Goal: Task Accomplishment & Management: Manage account settings

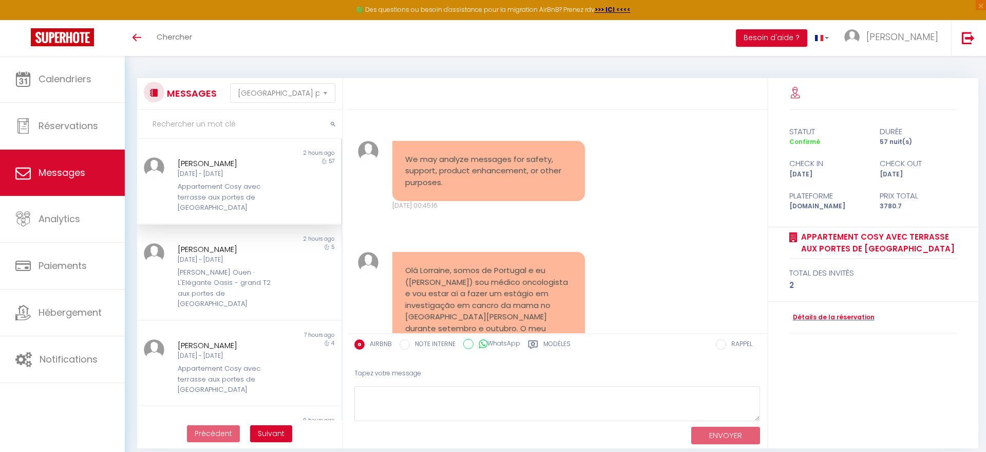
select select "message"
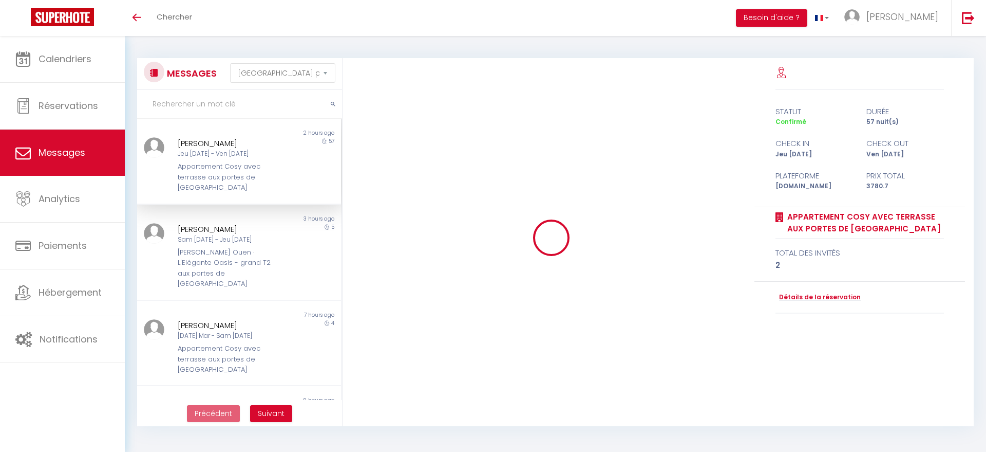
select select "message"
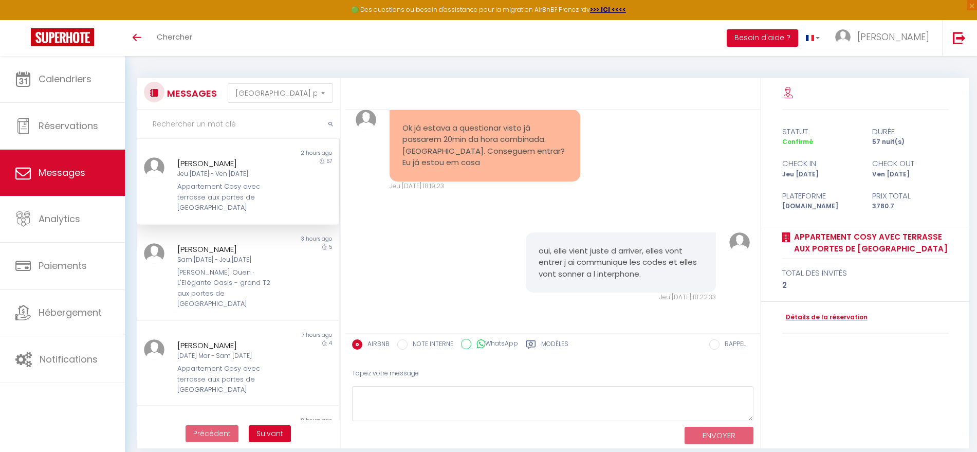
scroll to position [7655, 0]
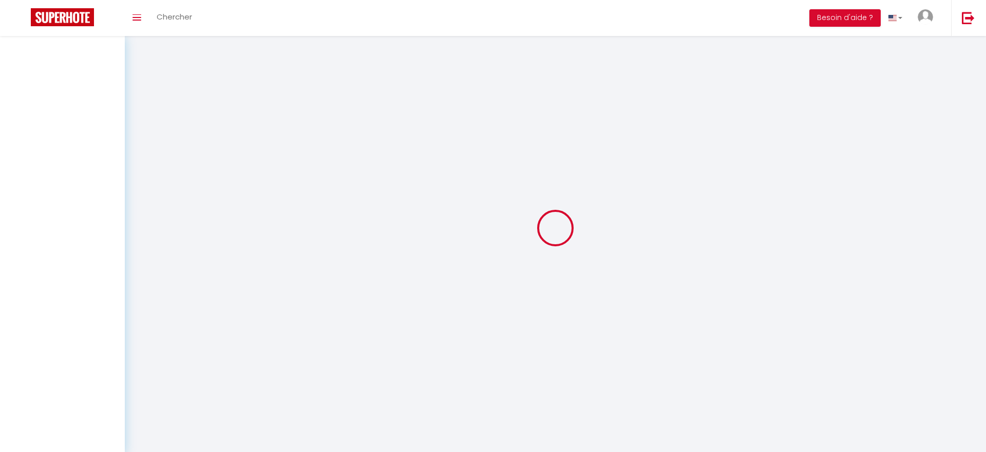
select select "message"
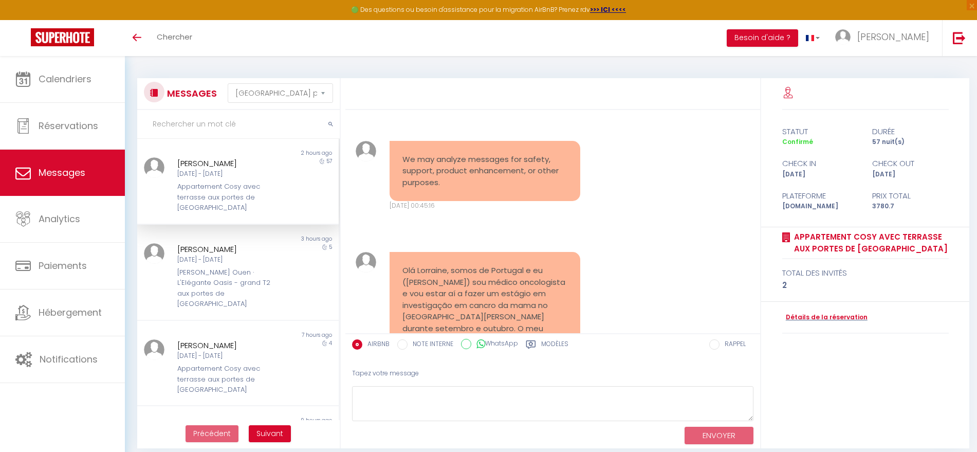
scroll to position [7655, 0]
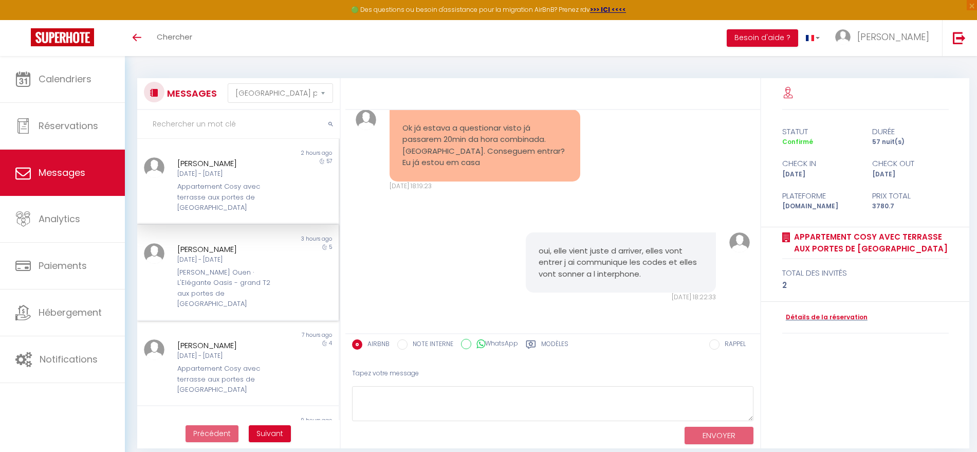
click at [249, 276] on div "[PERSON_NAME] Ouen · L'Elégante Oasis - grand T2 aux portes de [GEOGRAPHIC_DATA]" at bounding box center [229, 288] width 104 height 42
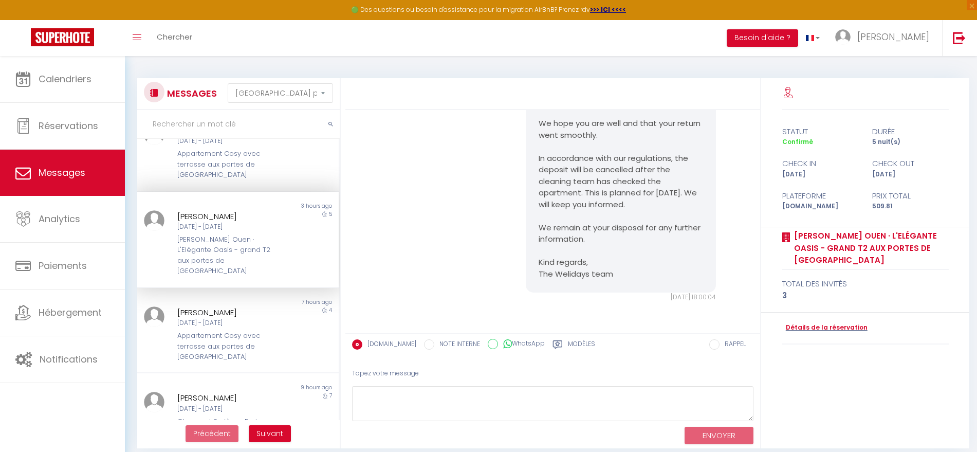
scroll to position [64, 0]
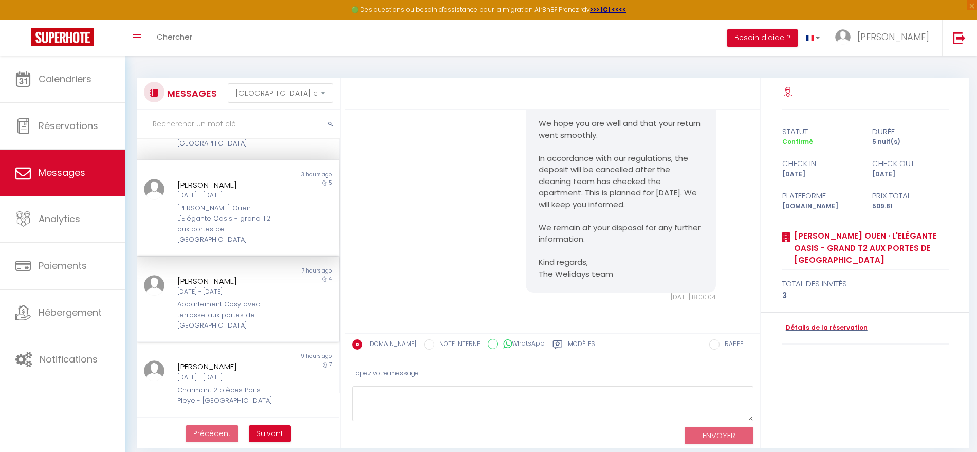
click at [213, 299] on div "Appartement Cosy avec terrasse aux portes de [GEOGRAPHIC_DATA]" at bounding box center [229, 314] width 104 height 31
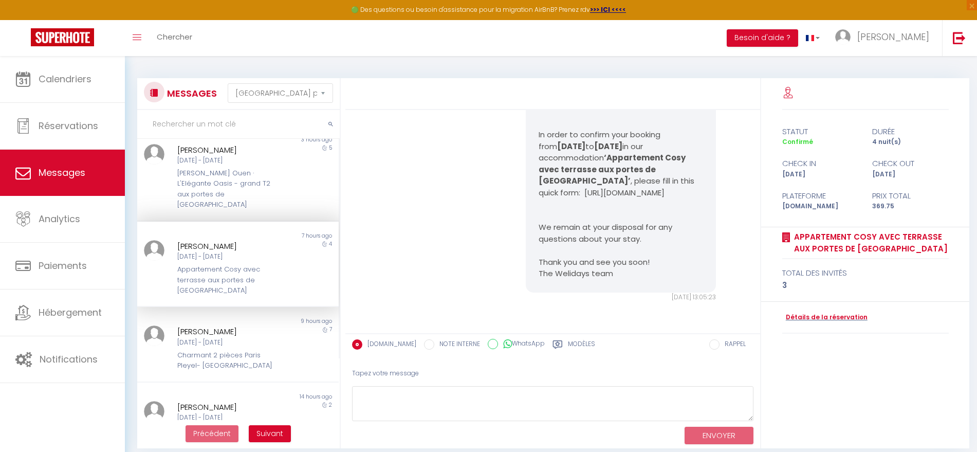
scroll to position [128, 0]
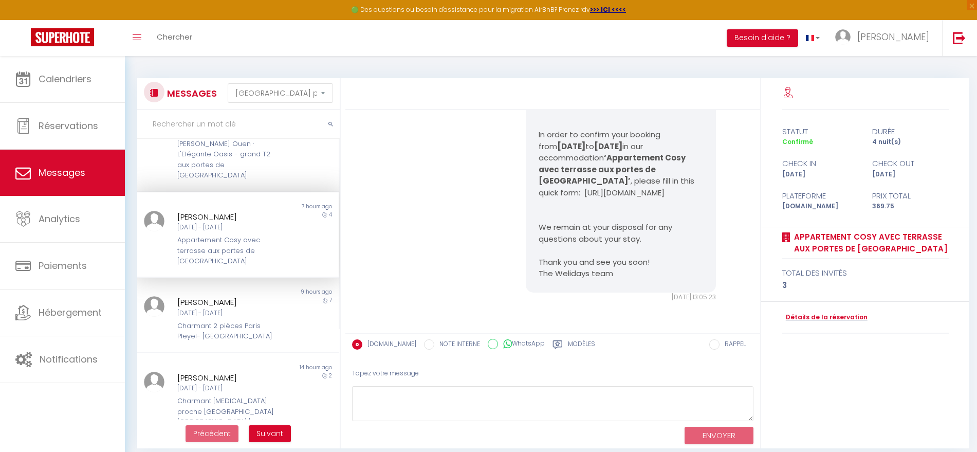
click at [215, 308] on div "Jeu 02 Oct - Jeu 09 Oct" at bounding box center [229, 313] width 104 height 10
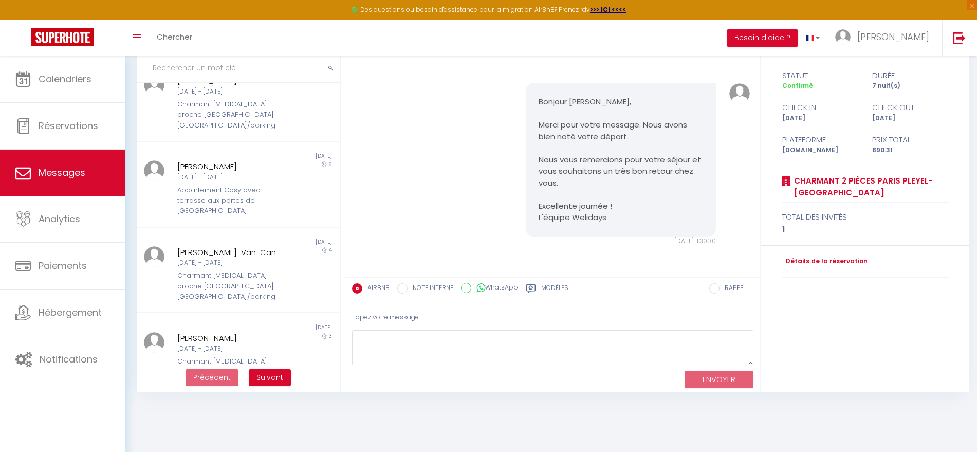
scroll to position [492, 0]
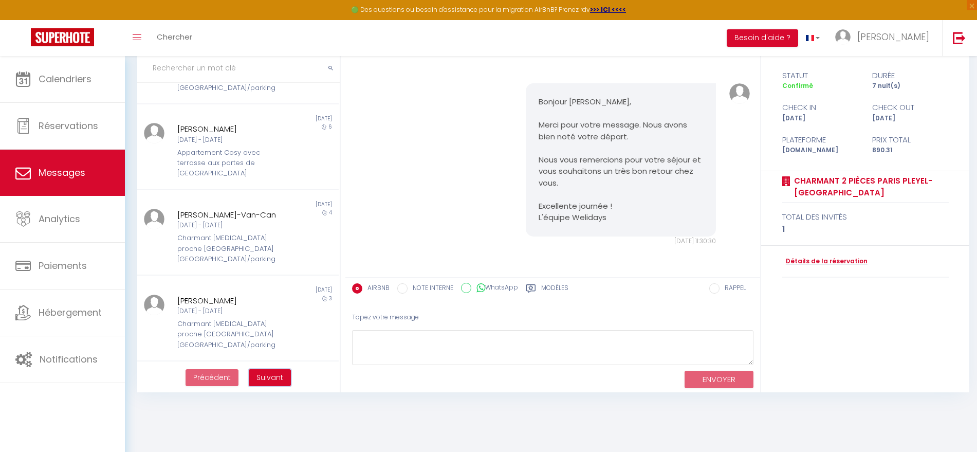
click at [271, 378] on span "Suivant" at bounding box center [269, 377] width 27 height 10
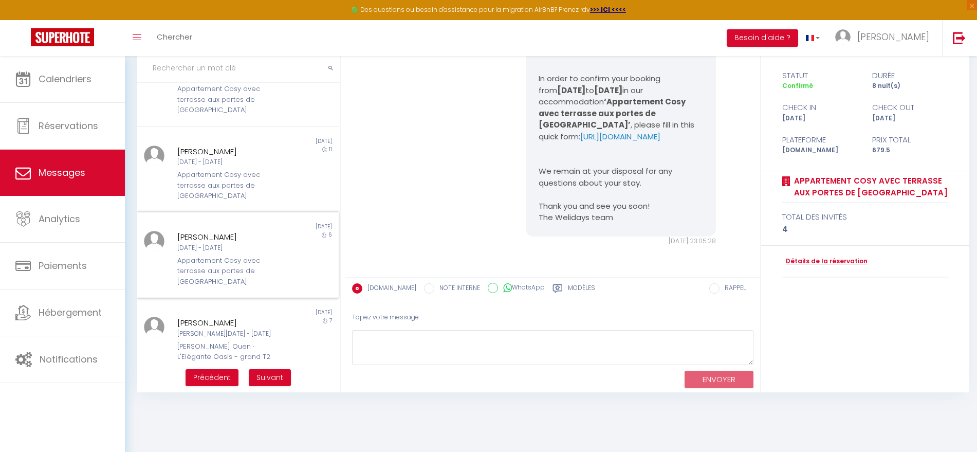
scroll to position [501, 0]
click at [272, 377] on span "Suivant" at bounding box center [269, 377] width 27 height 10
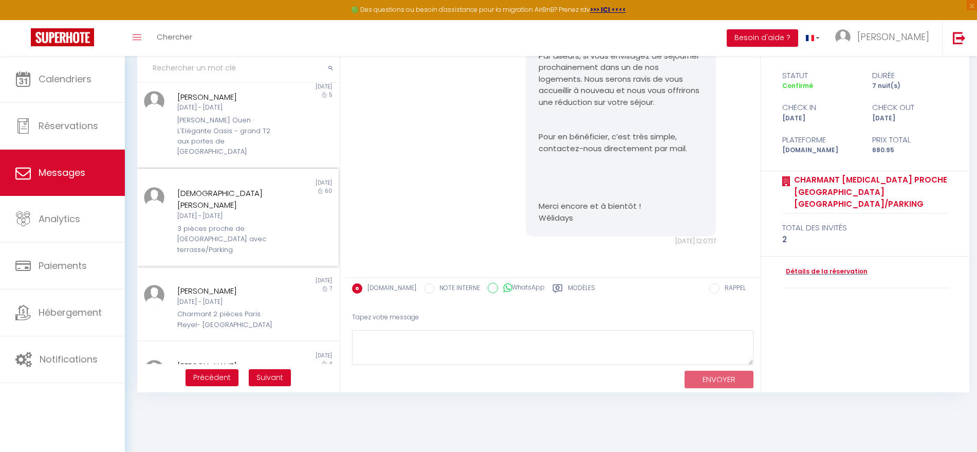
scroll to position [524, 0]
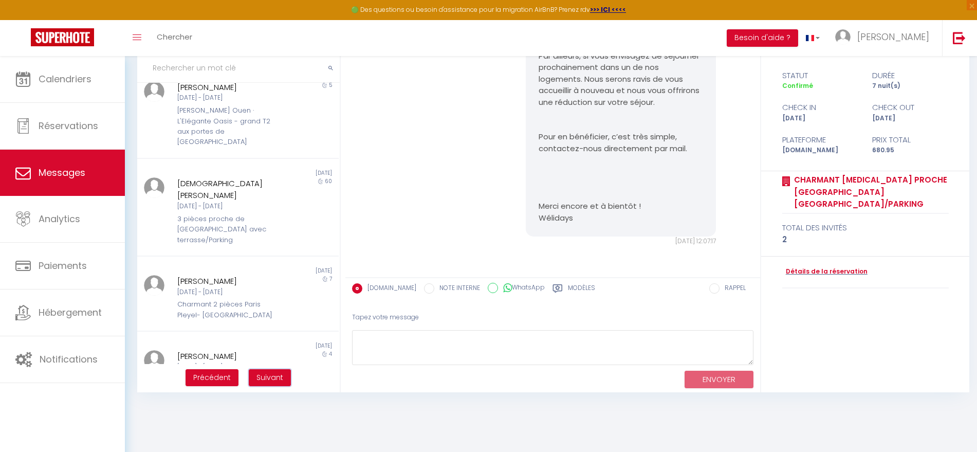
click at [264, 377] on span "Suivant" at bounding box center [269, 377] width 27 height 10
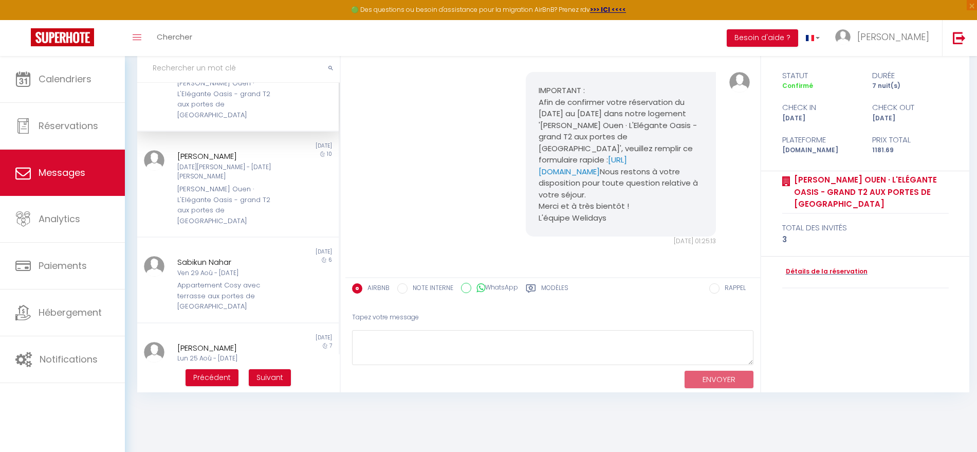
scroll to position [0, 0]
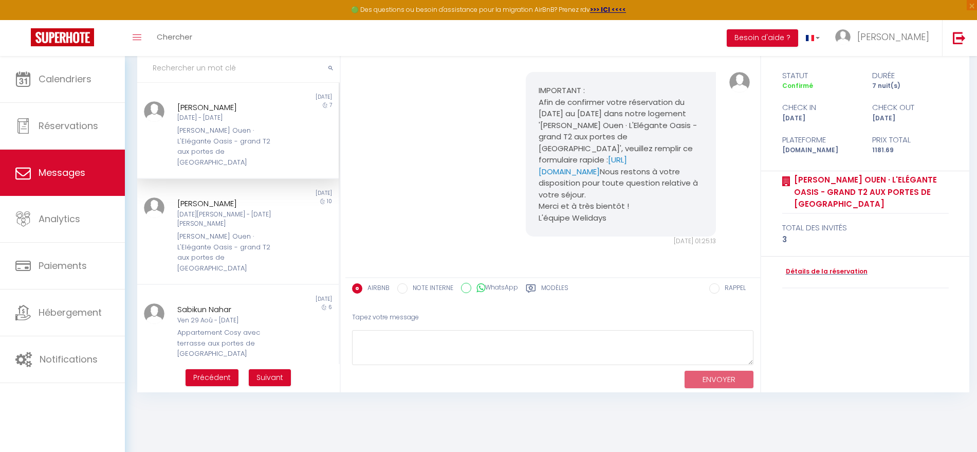
click at [227, 140] on div "[PERSON_NAME] Ouen · L'Elégante Oasis - grand T2 aux portes de [GEOGRAPHIC_DATA]" at bounding box center [229, 146] width 104 height 42
click at [167, 135] on div at bounding box center [153, 134] width 33 height 66
click at [183, 139] on div "[PERSON_NAME] Ouen · L'Elégante Oasis - grand T2 aux portes de [GEOGRAPHIC_DATA]" at bounding box center [229, 146] width 104 height 42
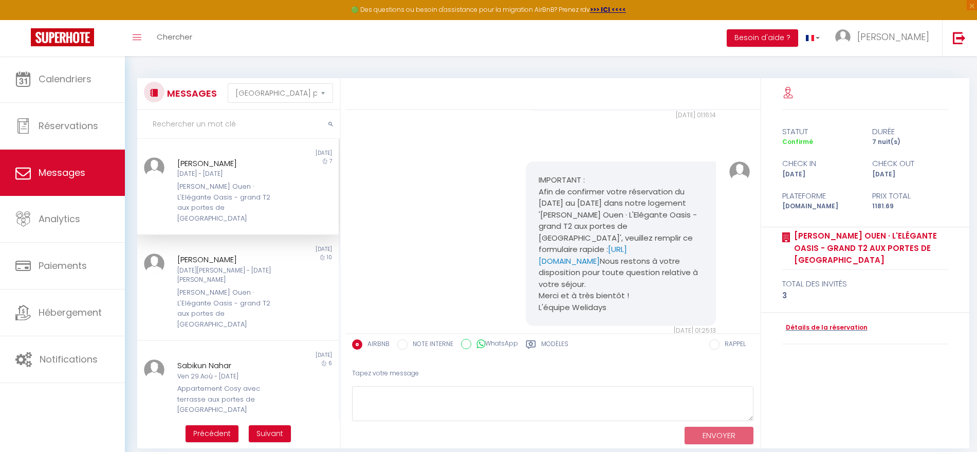
scroll to position [852, 0]
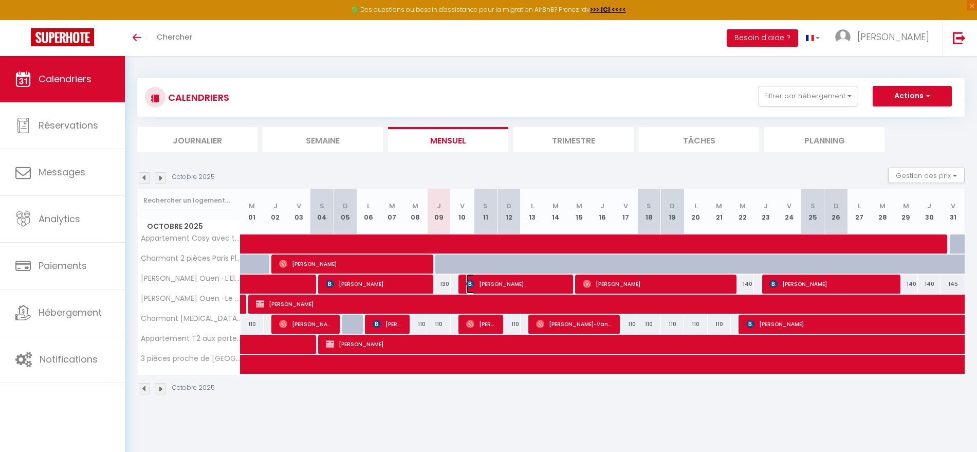
click at [492, 288] on span "[PERSON_NAME]" at bounding box center [516, 284] width 100 height 20
select select "OK"
select select "1"
select select "0"
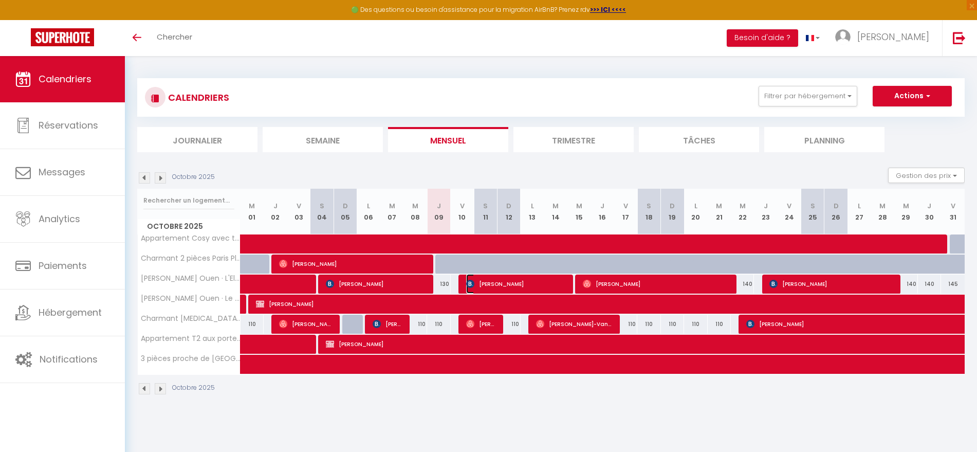
select select "1"
select select
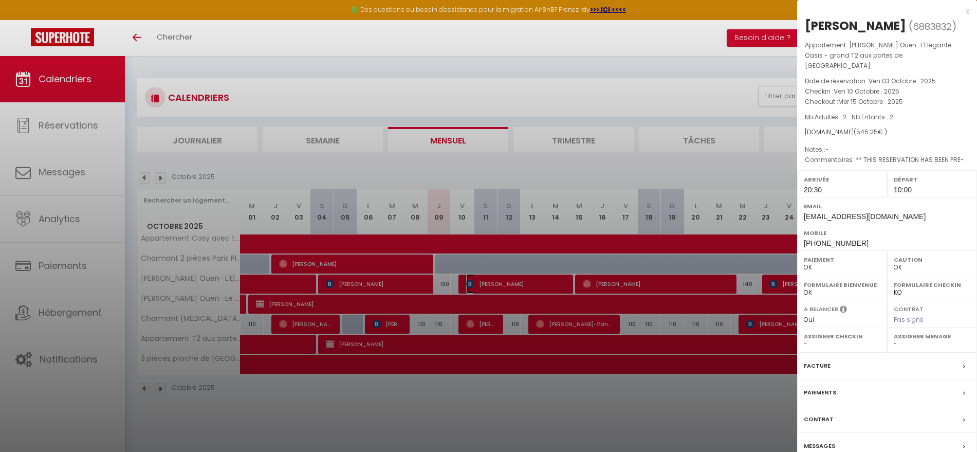
select select "38947"
click at [478, 329] on div at bounding box center [488, 226] width 977 height 452
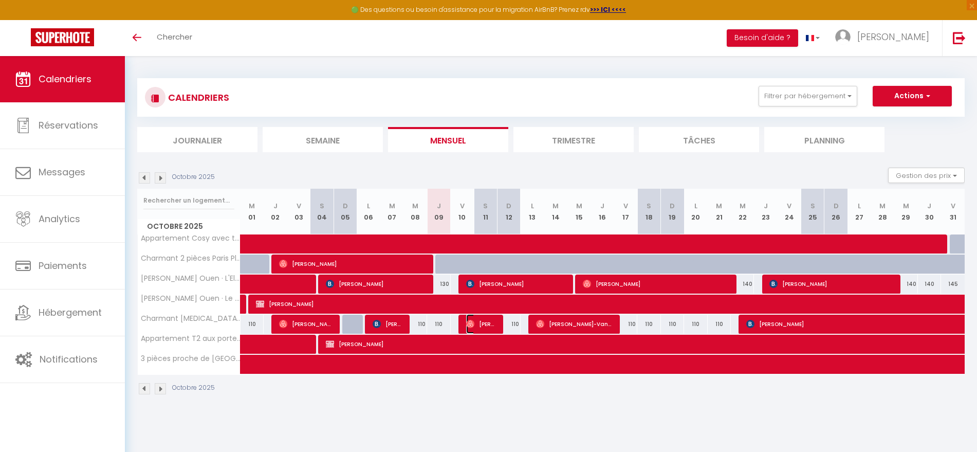
click at [471, 326] on img at bounding box center [470, 324] width 8 height 8
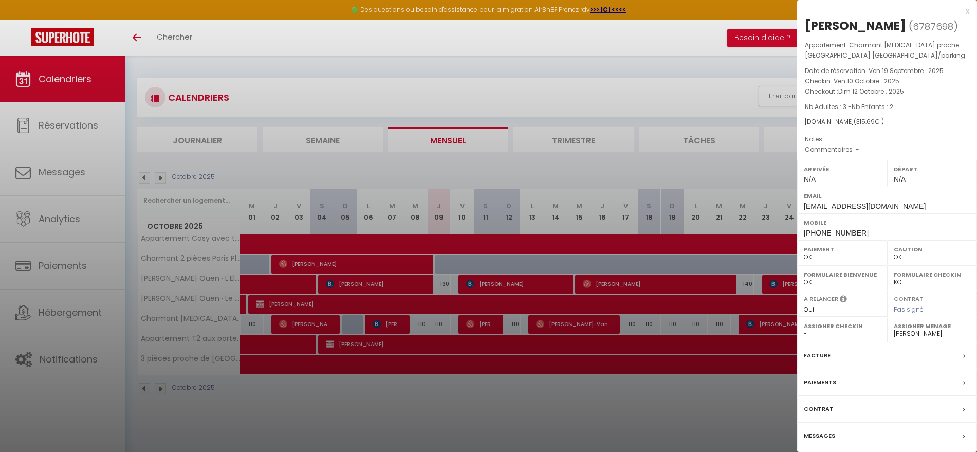
click at [847, 23] on div "[PERSON_NAME]" at bounding box center [855, 25] width 101 height 16
drag, startPoint x: 925, startPoint y: 23, endPoint x: 808, endPoint y: 22, distance: 117.2
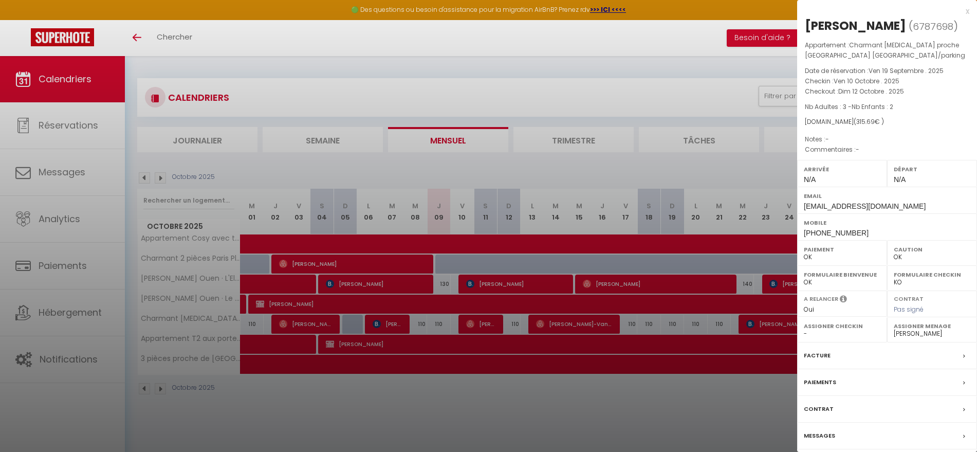
click at [808, 22] on h2 "Наталья Нижниченко ( 6787698 )" at bounding box center [887, 25] width 164 height 17
copy div "[PERSON_NAME]"
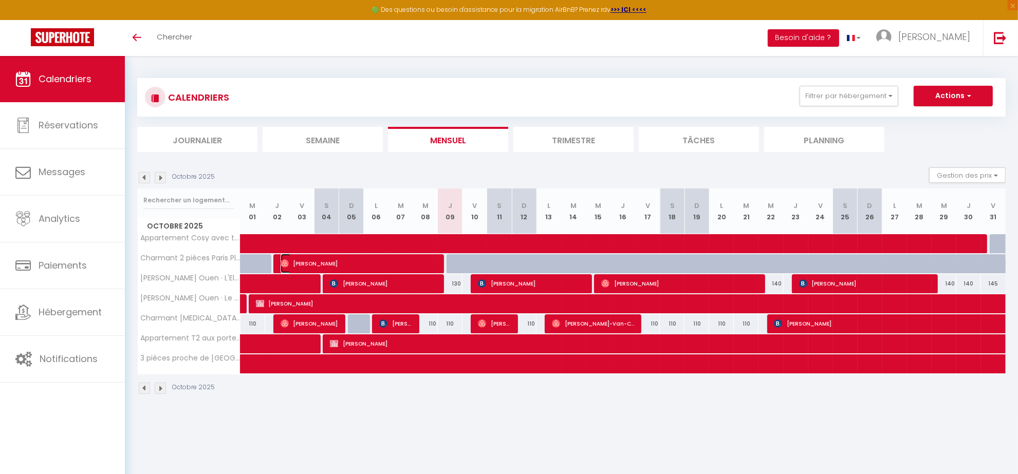
click at [299, 263] on span "[PERSON_NAME]" at bounding box center [360, 264] width 159 height 20
select select "OK"
select select "1"
select select "0"
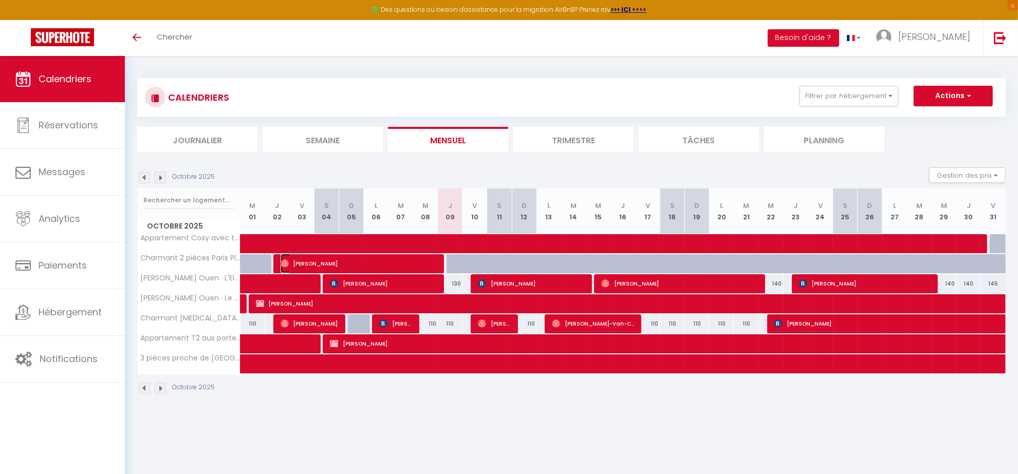
select select "1"
select select
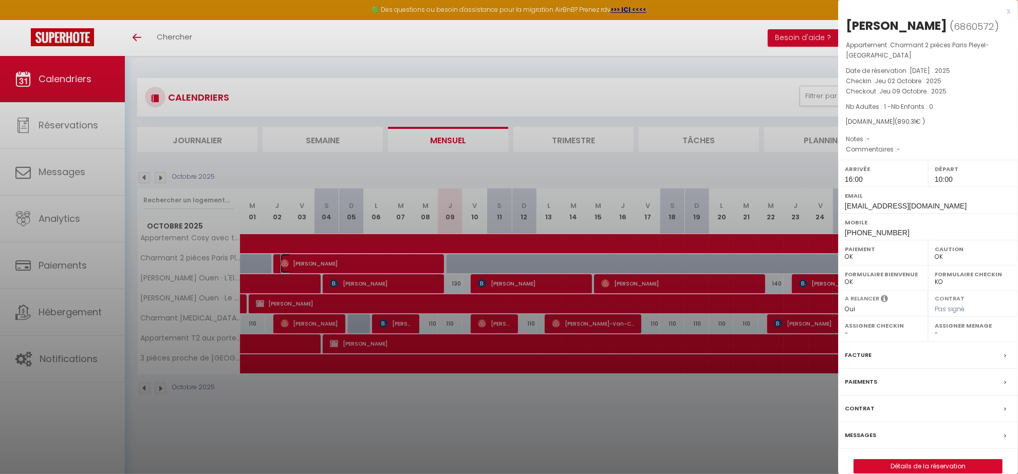
select select "4894"
click at [179, 35] on div at bounding box center [509, 237] width 1018 height 474
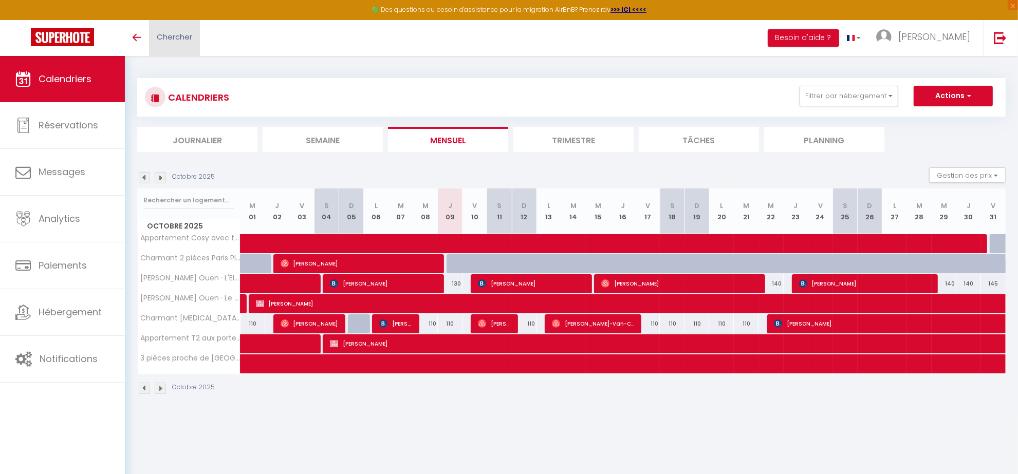
click at [162, 35] on span "Chercher" at bounding box center [174, 36] width 35 height 11
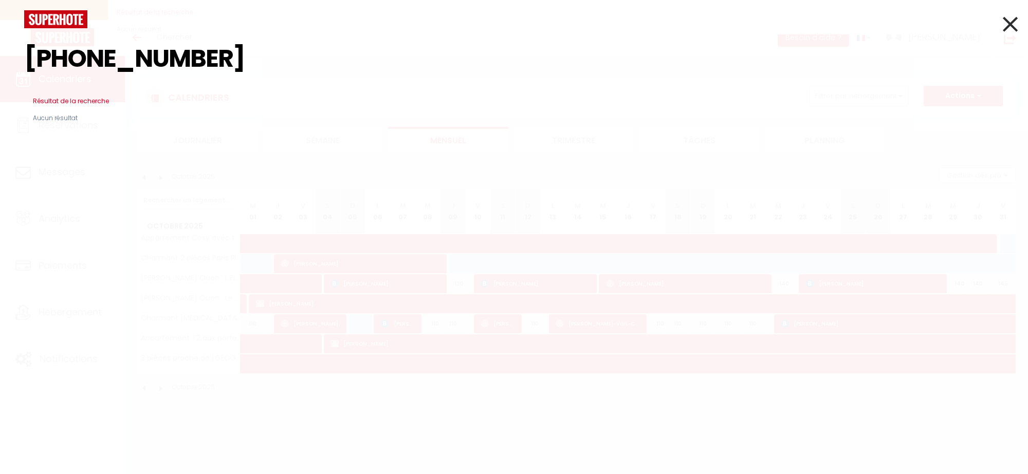
type input "[PHONE_NUMBER]"
click at [1015, 28] on icon at bounding box center [1009, 24] width 15 height 26
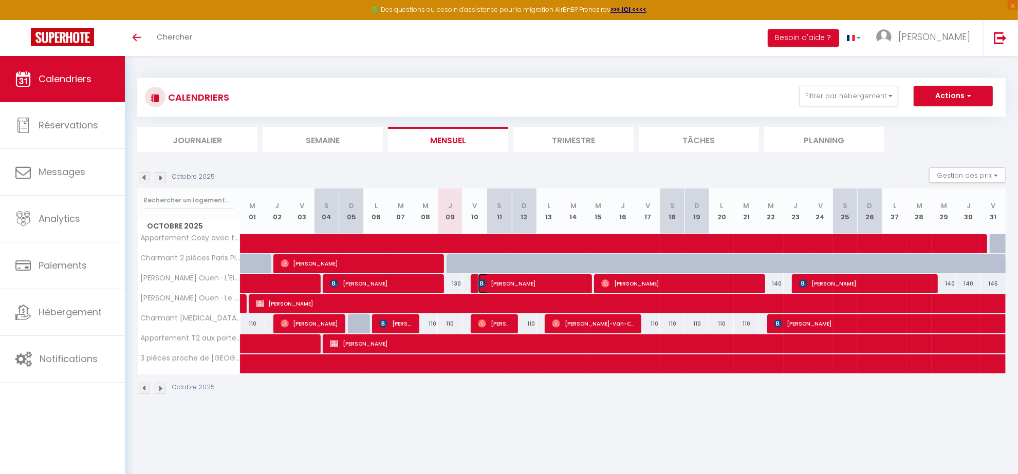
click at [499, 281] on span "[PERSON_NAME]" at bounding box center [531, 284] width 107 height 20
select select "38947"
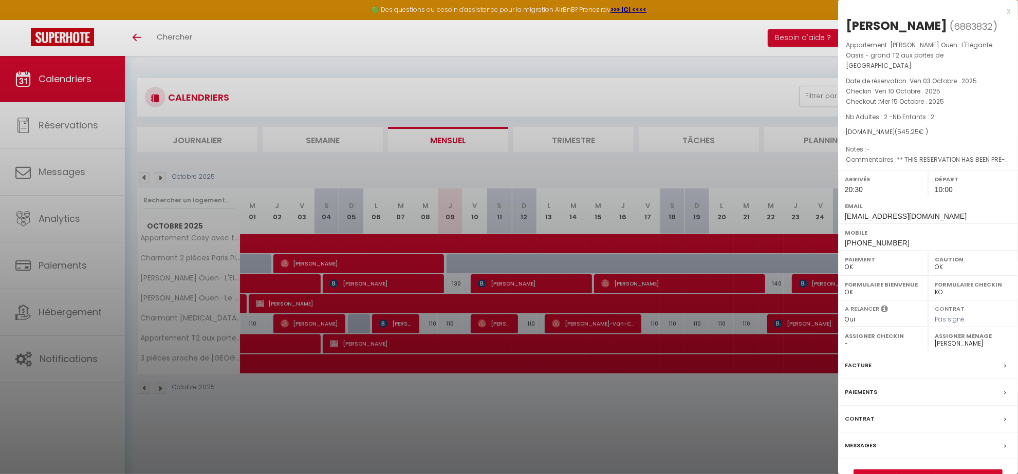
click at [558, 431] on div at bounding box center [509, 237] width 1018 height 474
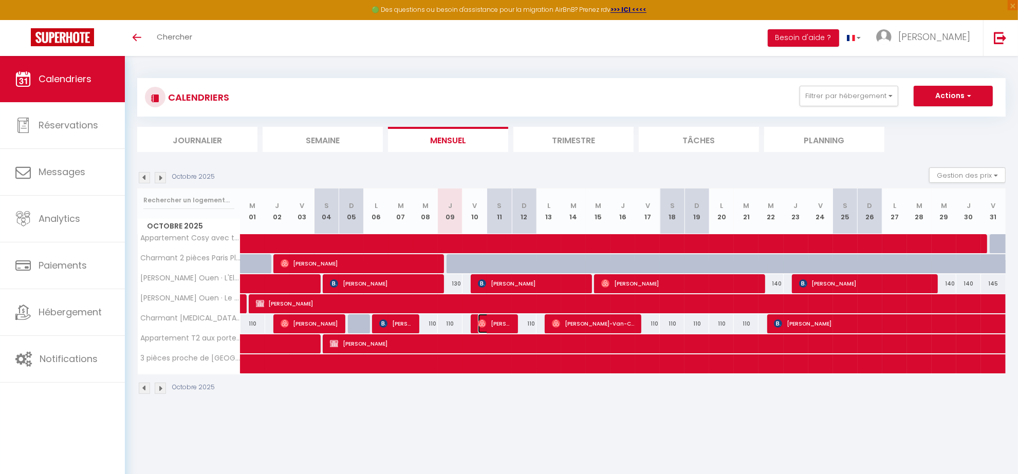
click at [496, 327] on span "[PERSON_NAME]" at bounding box center [494, 324] width 33 height 20
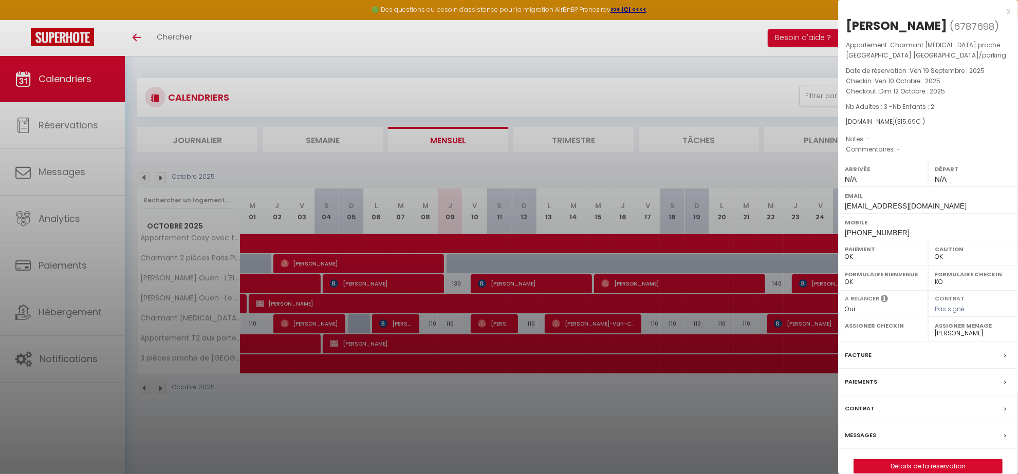
click at [519, 426] on div at bounding box center [509, 237] width 1018 height 474
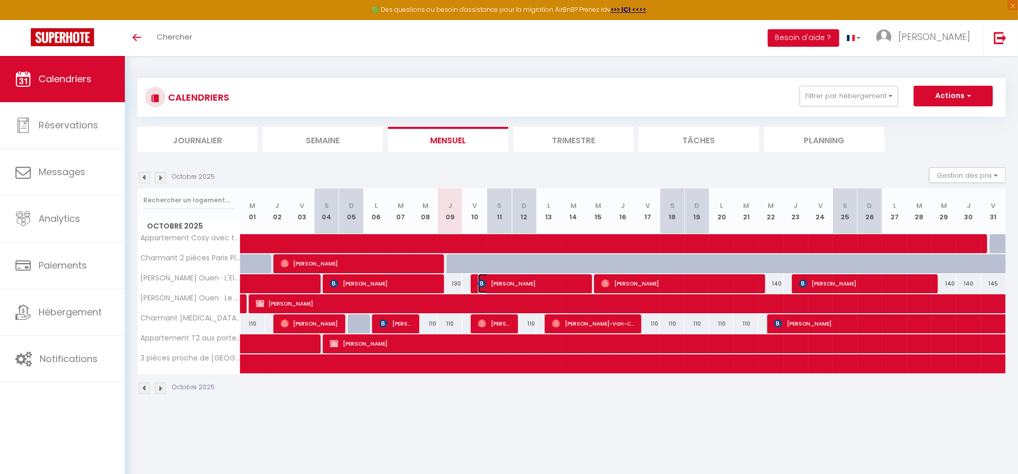
click at [506, 286] on span "[PERSON_NAME]" at bounding box center [531, 284] width 107 height 20
select select "1"
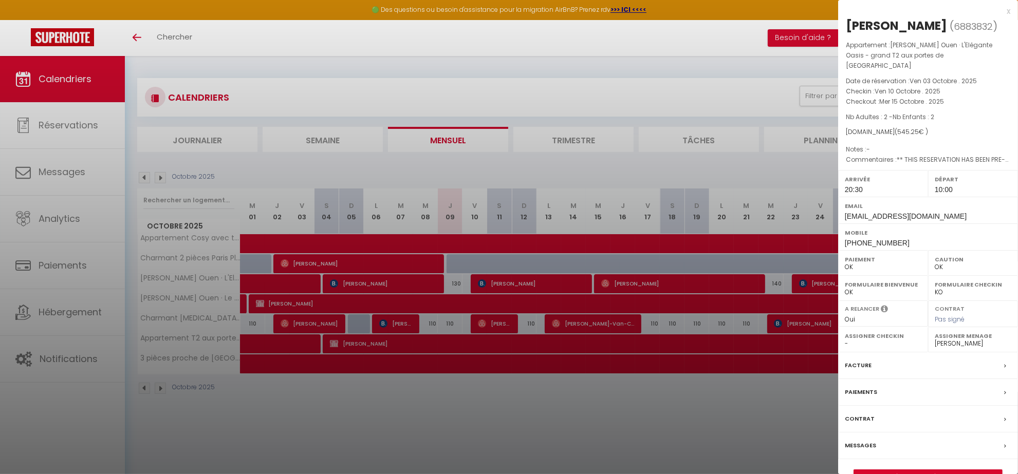
click at [504, 399] on div at bounding box center [509, 237] width 1018 height 474
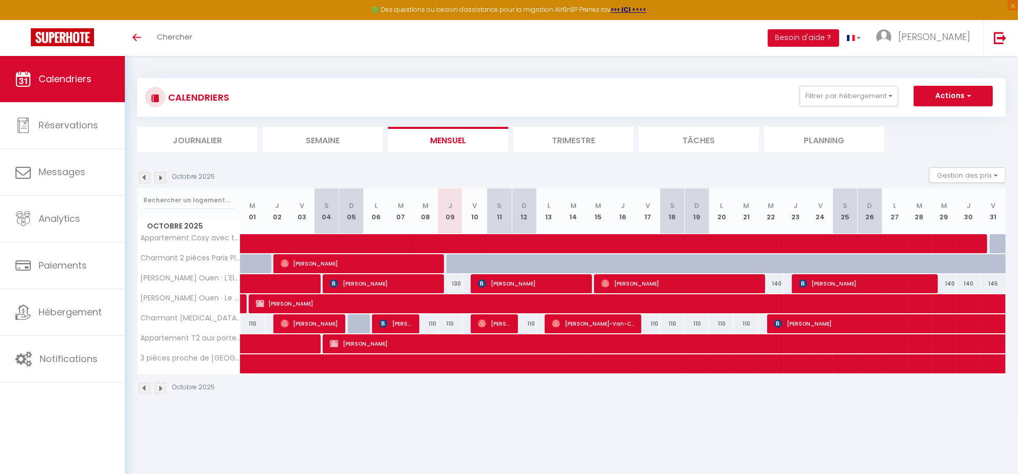
click at [812, 110] on div "CALENDRIERS Filtrer par hébergement CONCIERGERIE Appartement Cosy avec terrasse…" at bounding box center [571, 97] width 868 height 39
click at [815, 103] on button "Filtrer par hébergement" at bounding box center [848, 96] width 99 height 21
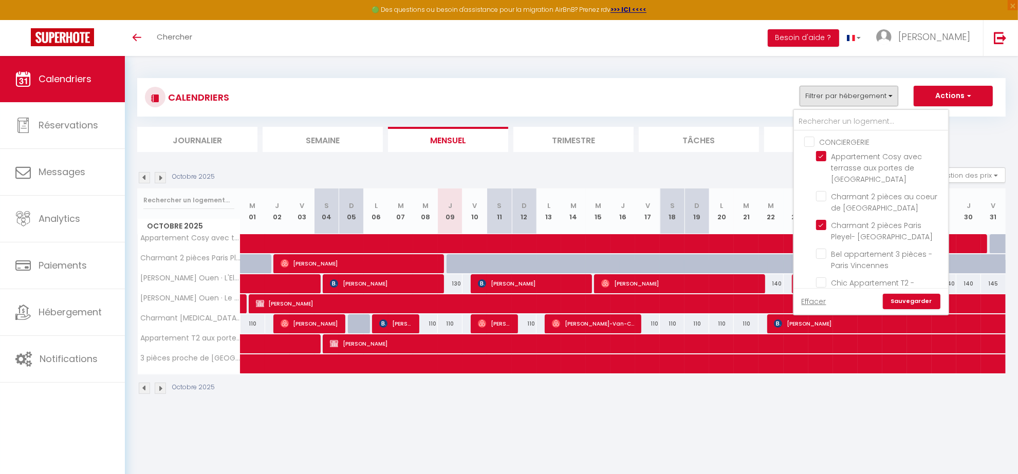
click at [805, 138] on input "CONCIERGERIE" at bounding box center [881, 141] width 154 height 10
checkbox input "true"
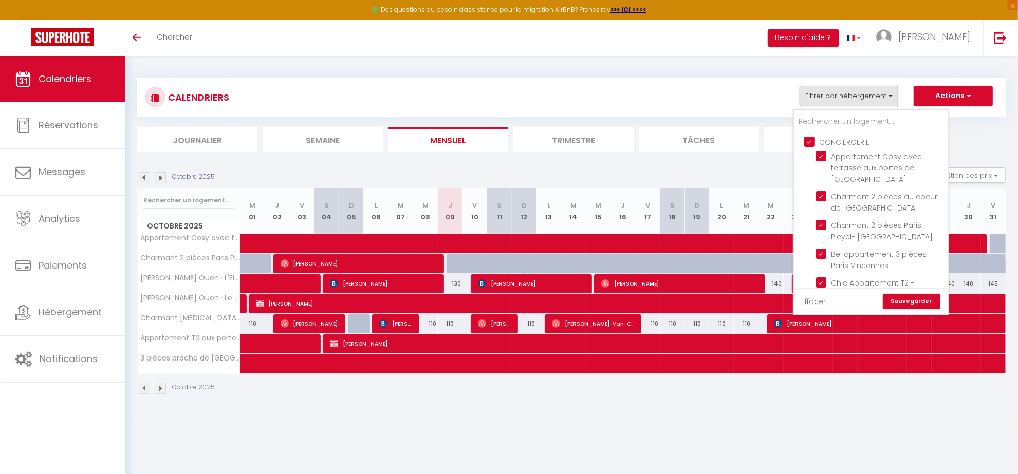
checkbox input "false"
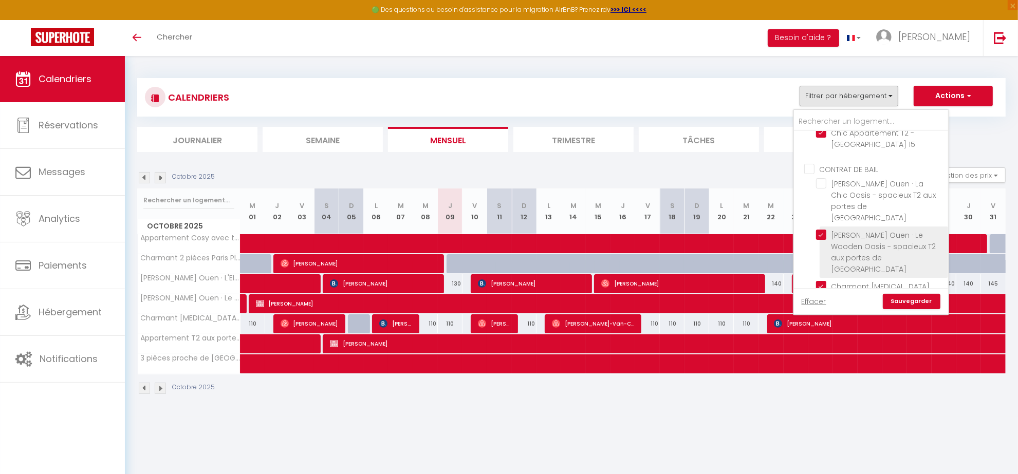
scroll to position [128, 0]
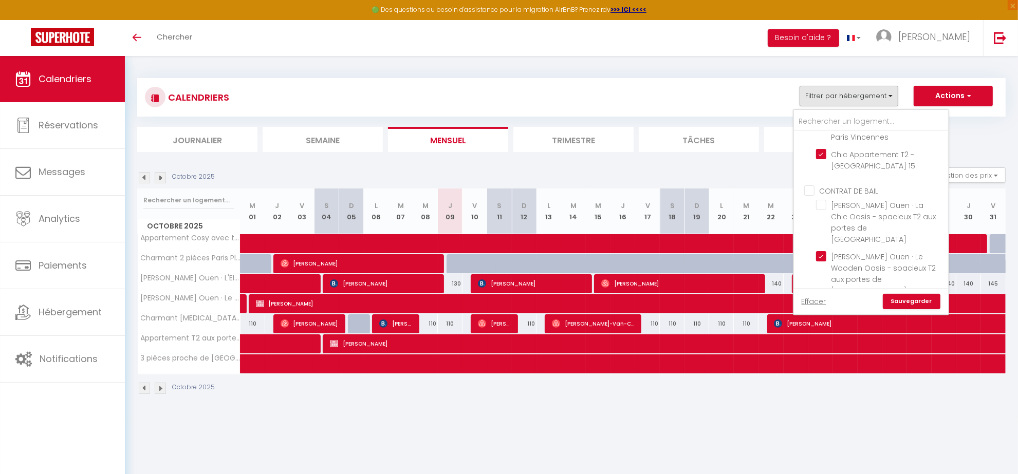
click at [808, 185] on input "CONTRAT DE BAIL" at bounding box center [881, 190] width 154 height 10
checkbox input "true"
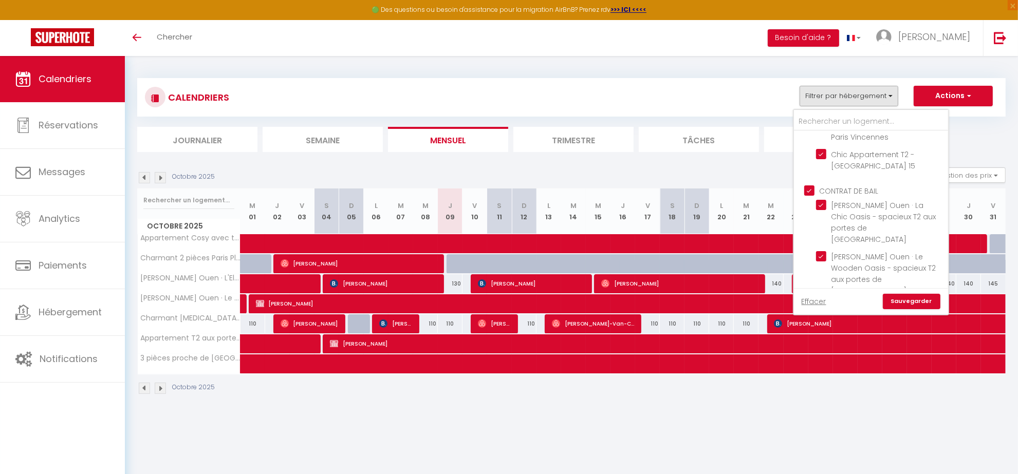
checkbox input "true"
click at [905, 296] on link "Sauvegarder" at bounding box center [912, 301] width 58 height 15
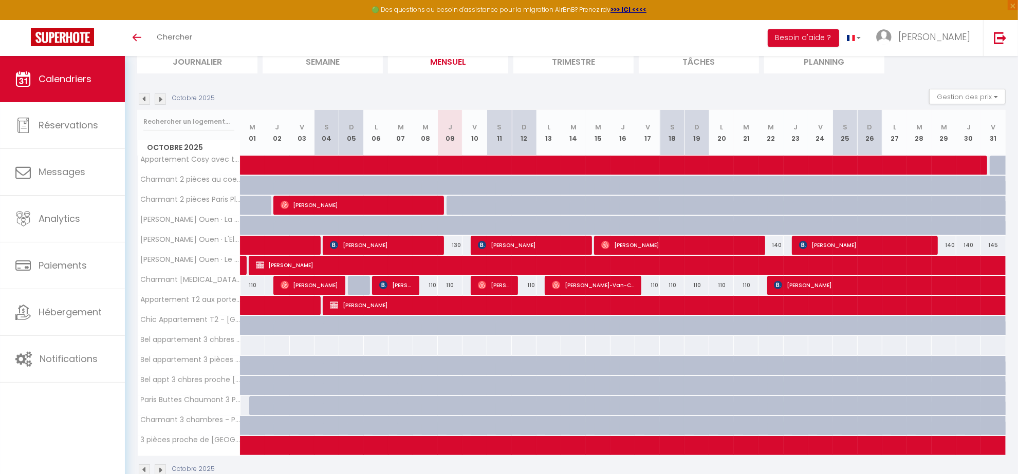
scroll to position [104, 0]
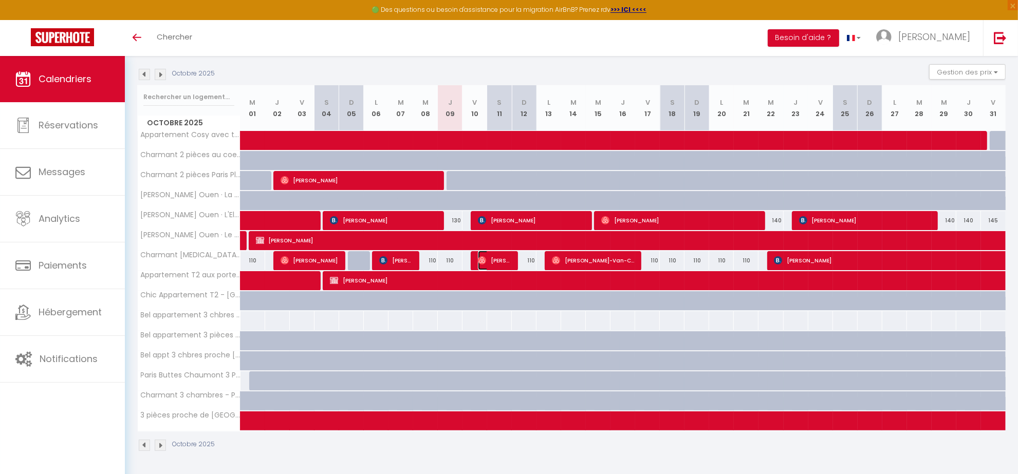
click at [490, 261] on span "[PERSON_NAME]" at bounding box center [494, 261] width 33 height 20
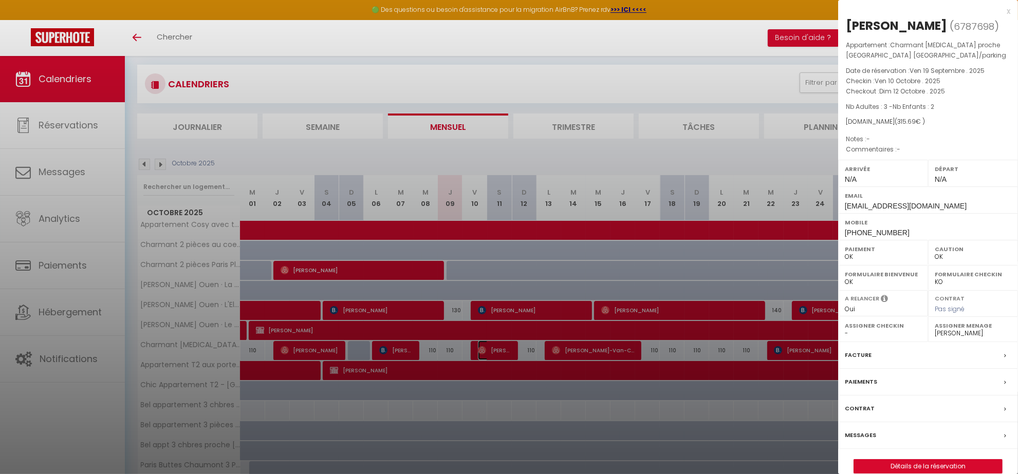
scroll to position [0, 0]
